Goal: Find contact information: Find contact information

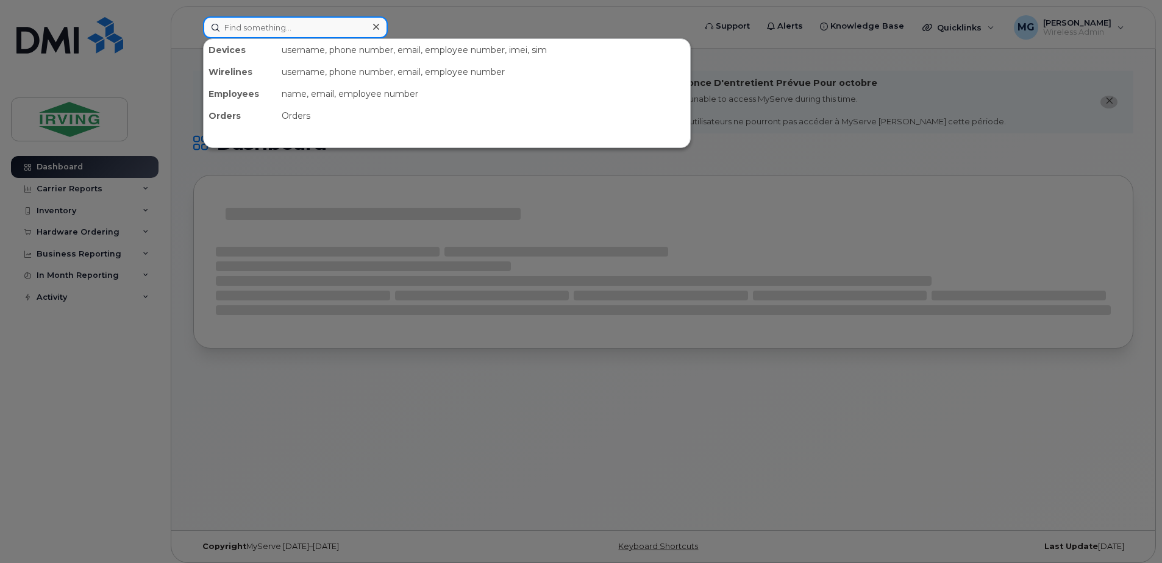
click at [321, 34] on input at bounding box center [295, 27] width 185 height 22
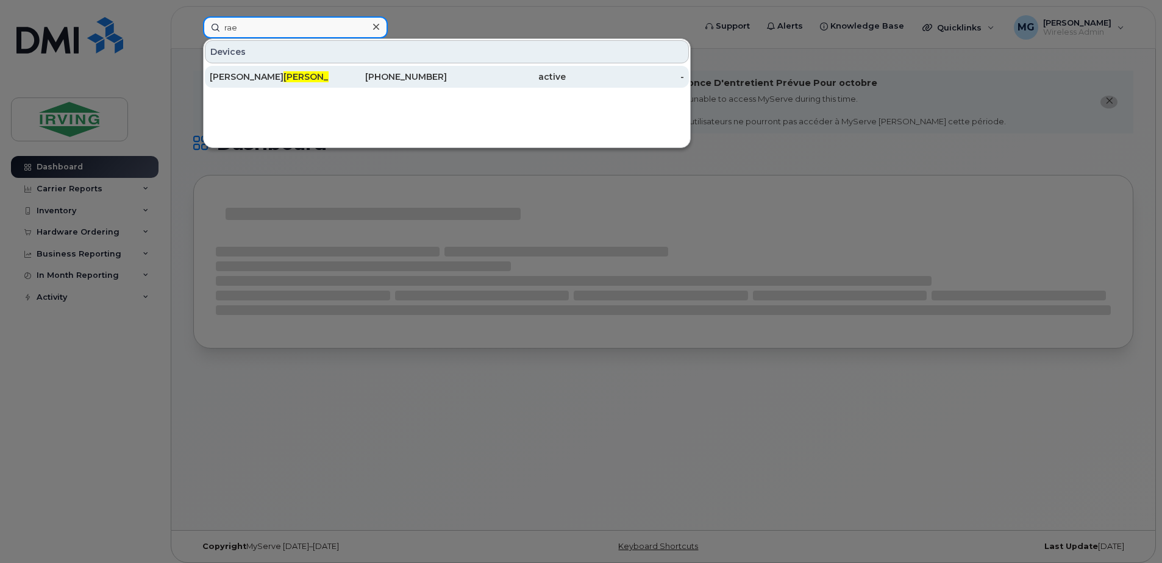
type input "rae"
click at [244, 77] on div "Stephanie Rae" at bounding box center [269, 77] width 119 height 12
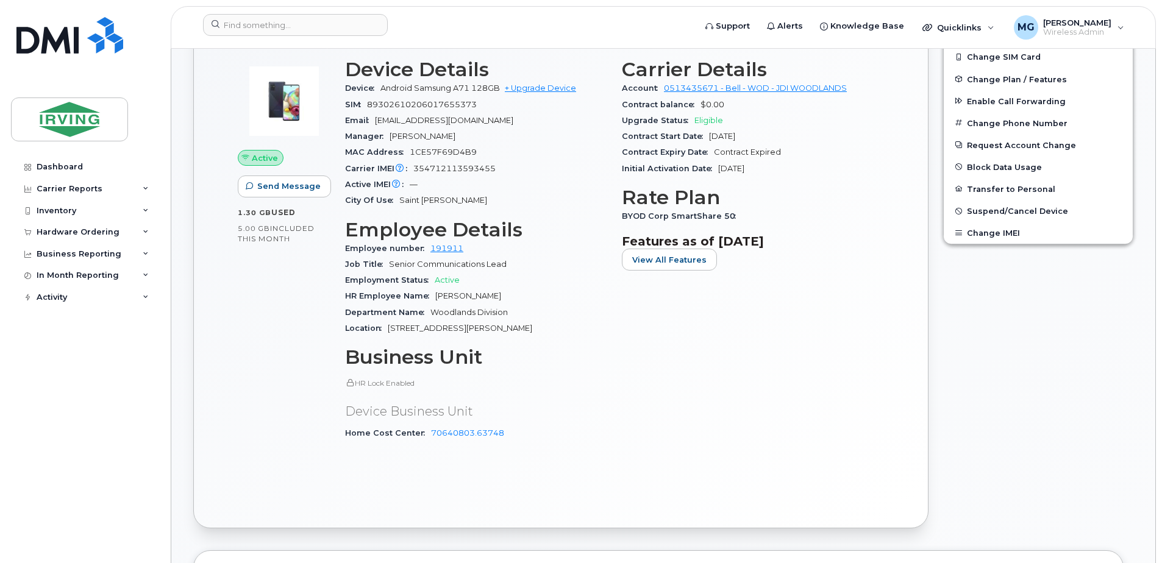
scroll to position [305, 0]
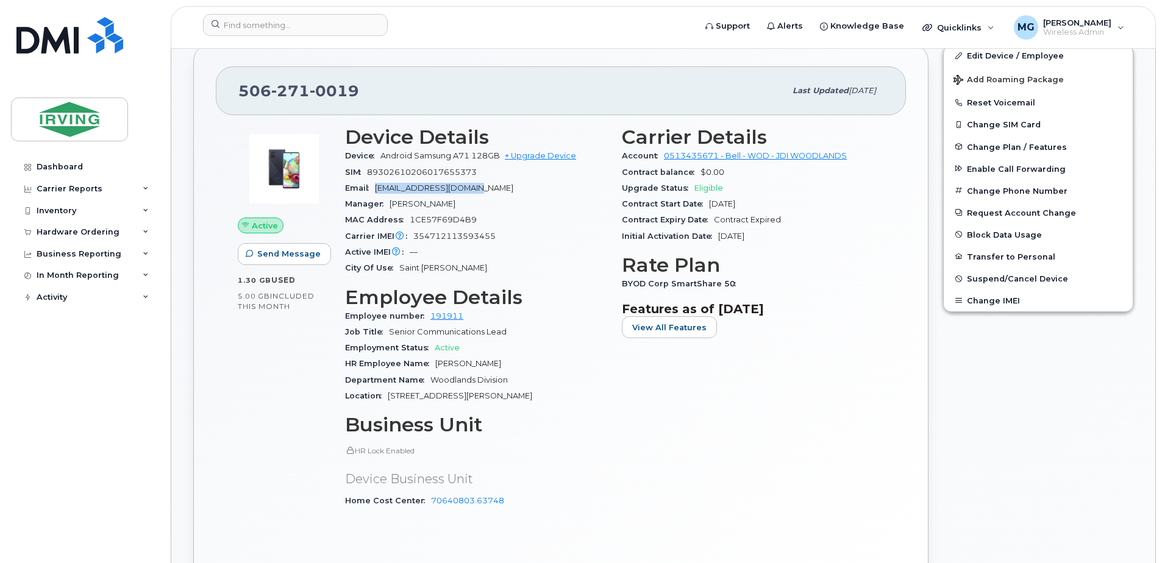
drag, startPoint x: 474, startPoint y: 189, endPoint x: 375, endPoint y: 193, distance: 98.8
click at [375, 193] on div "Email rae.steph@jdirving.com" at bounding box center [476, 188] width 262 height 16
copy span "[EMAIL_ADDRESS][DOMAIN_NAME]"
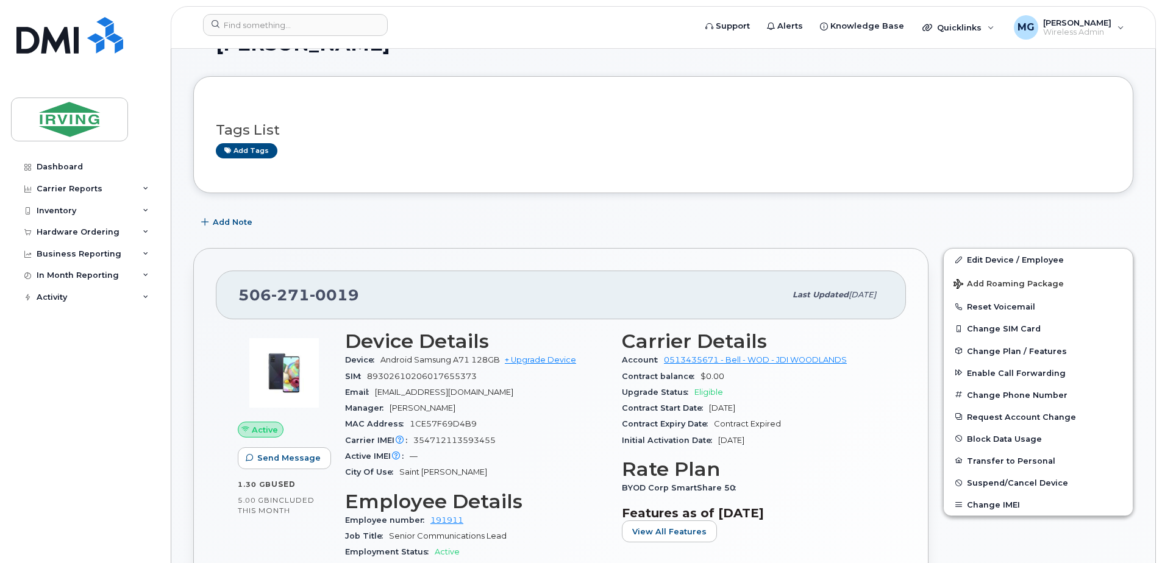
scroll to position [122, 0]
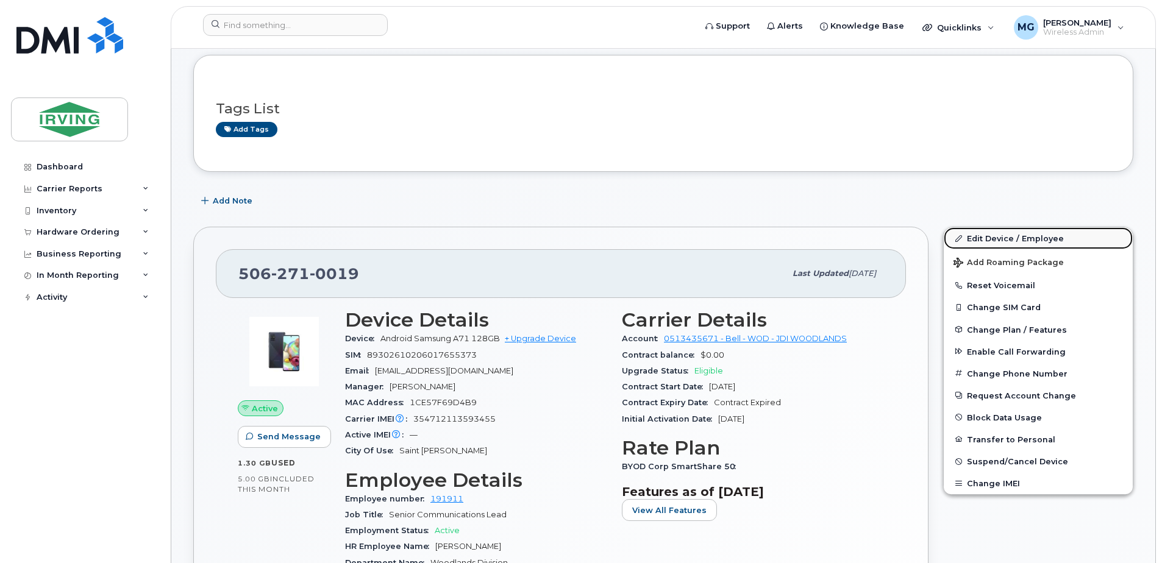
click at [990, 236] on link "Edit Device / Employee" at bounding box center [1037, 238] width 189 height 22
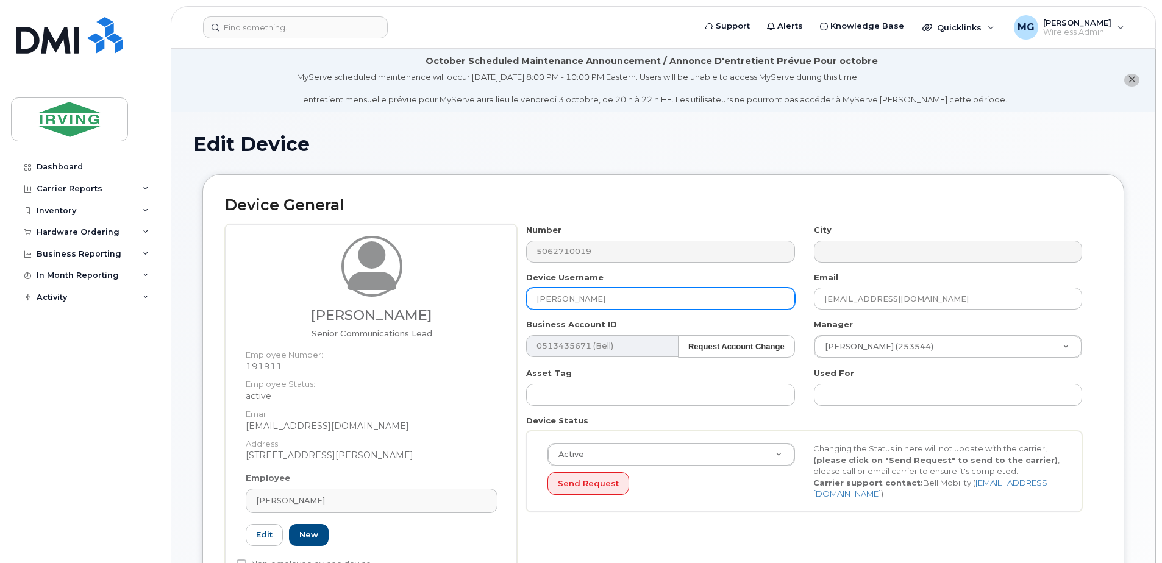
click at [570, 303] on input "[PERSON_NAME]" at bounding box center [660, 299] width 268 height 22
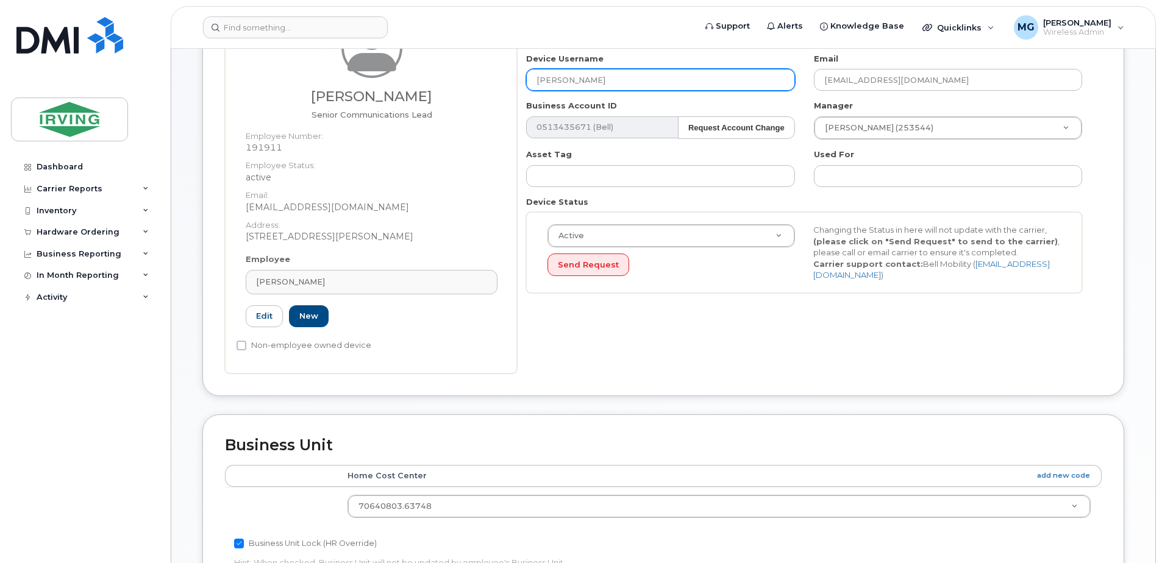
scroll to position [244, 0]
